Goal: Task Accomplishment & Management: Manage account settings

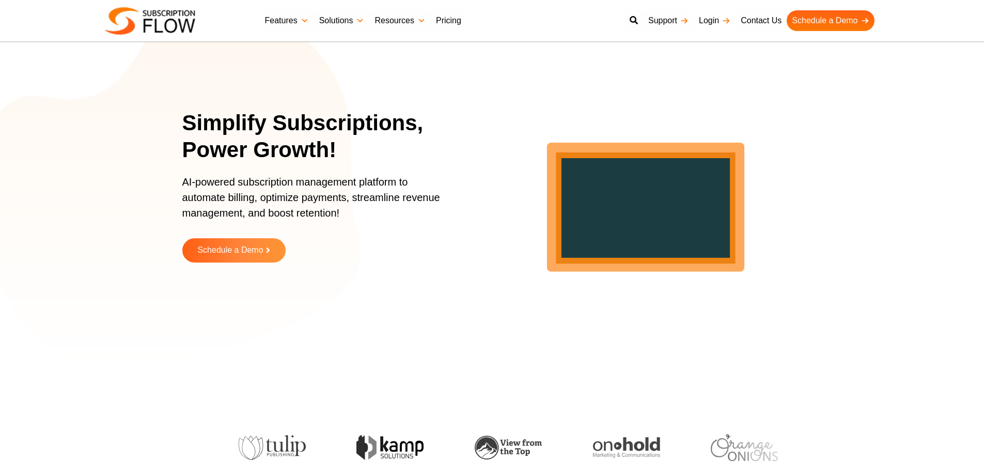
click at [709, 19] on link "Login" at bounding box center [714, 20] width 42 height 21
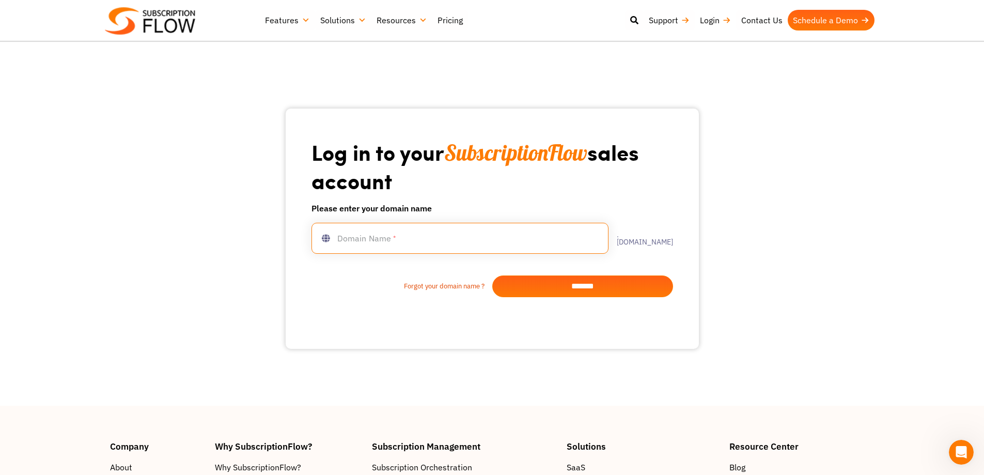
click at [435, 243] on input "text" at bounding box center [459, 238] width 297 height 31
type input "******"
click at [573, 288] on input "*******" at bounding box center [582, 286] width 181 height 22
